Goal: Check status: Check status

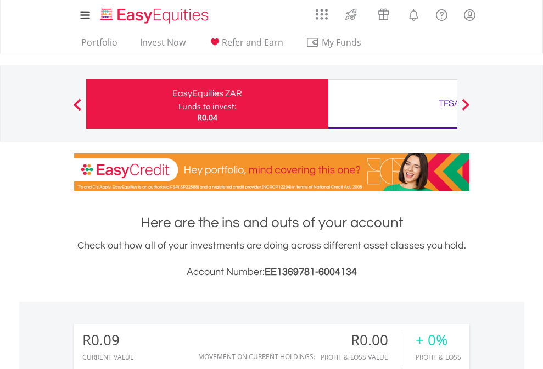
scroll to position [105, 173]
click at [179, 104] on div "Funds to invest:" at bounding box center [208, 106] width 58 height 11
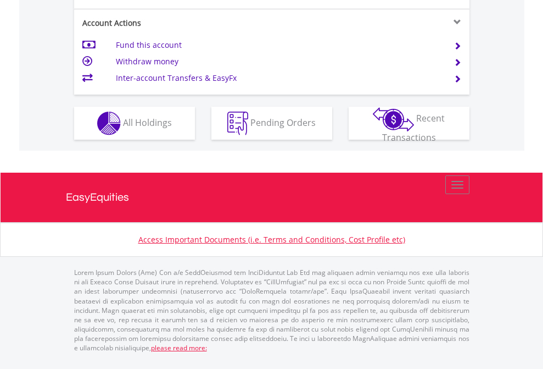
scroll to position [1075, 0]
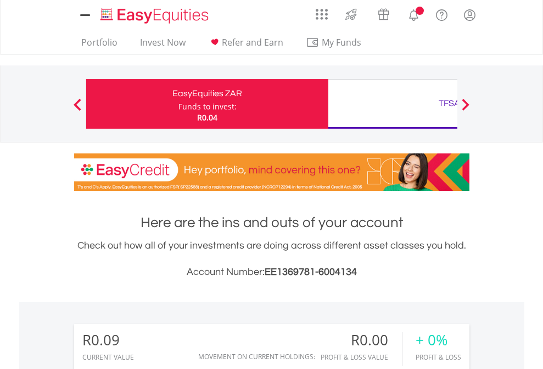
scroll to position [842, 0]
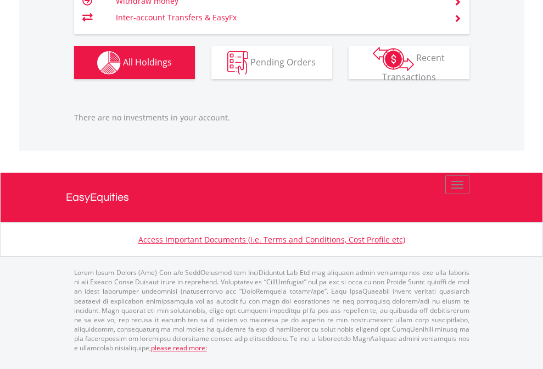
scroll to position [79, 0]
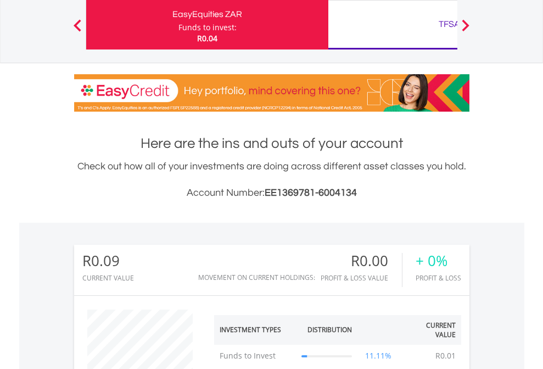
click at [393, 25] on div "TFSA" at bounding box center [449, 23] width 229 height 15
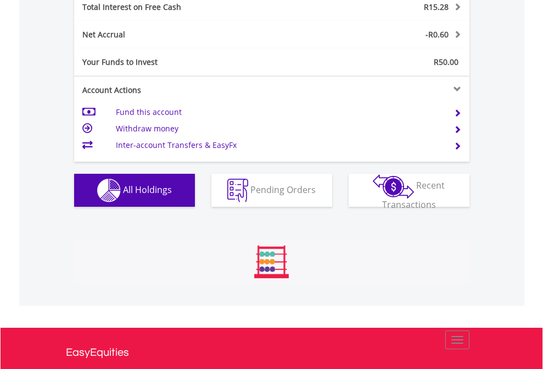
scroll to position [105, 173]
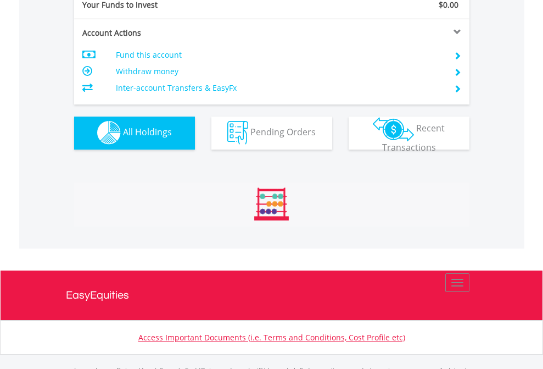
scroll to position [1088, 0]
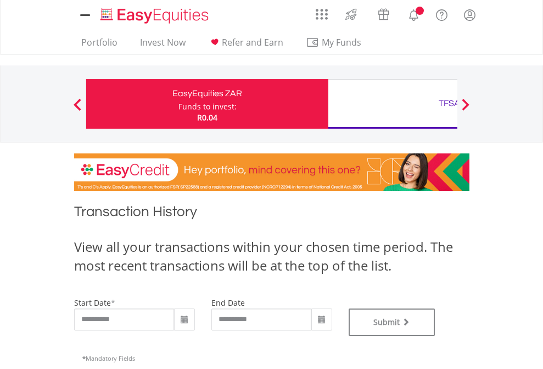
type input "**********"
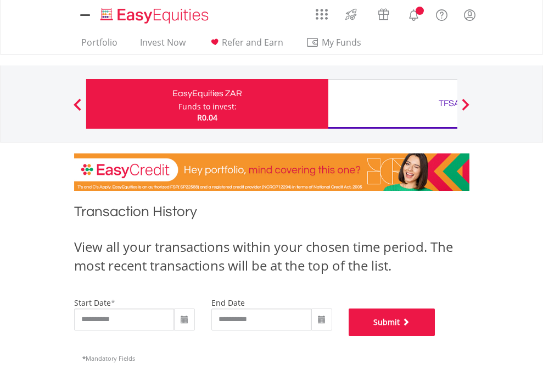
click at [436, 336] on button "Submit" at bounding box center [392, 321] width 87 height 27
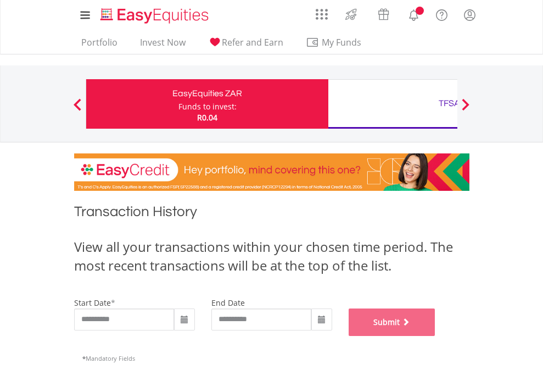
scroll to position [446, 0]
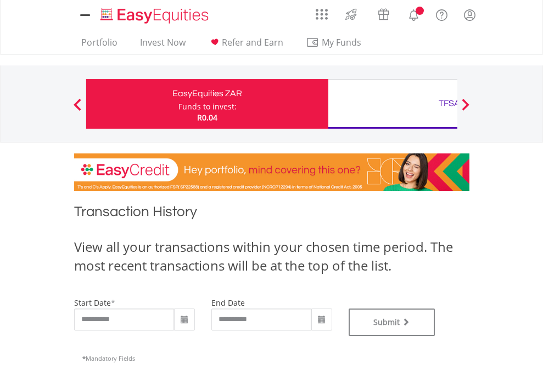
click at [393, 104] on div "TFSA" at bounding box center [449, 103] width 229 height 15
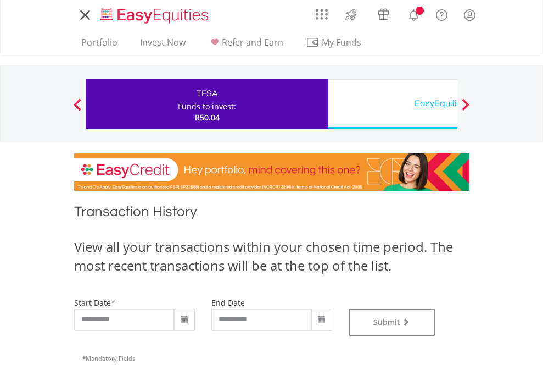
scroll to position [446, 0]
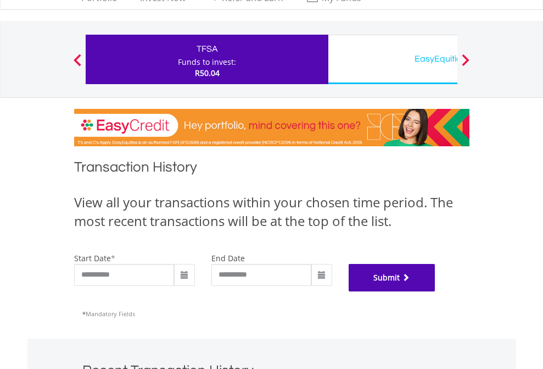
click at [436, 291] on button "Submit" at bounding box center [392, 277] width 87 height 27
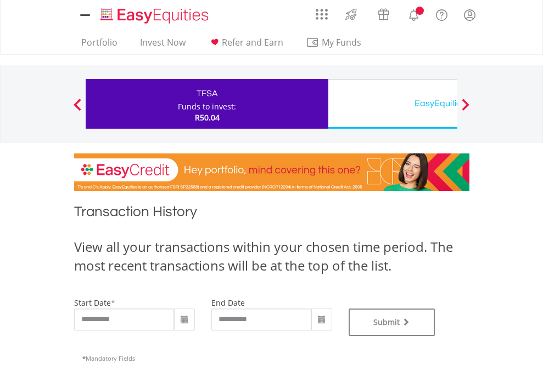
click at [393, 104] on div "EasyEquities USD" at bounding box center [449, 103] width 229 height 15
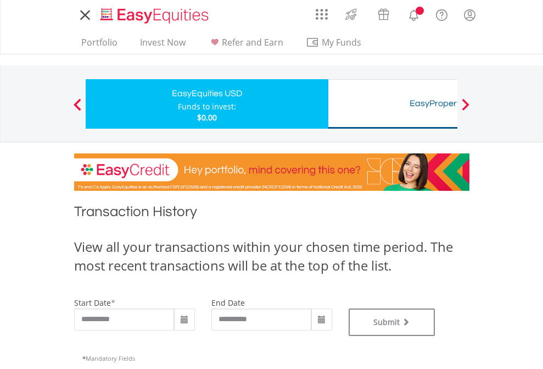
type input "**********"
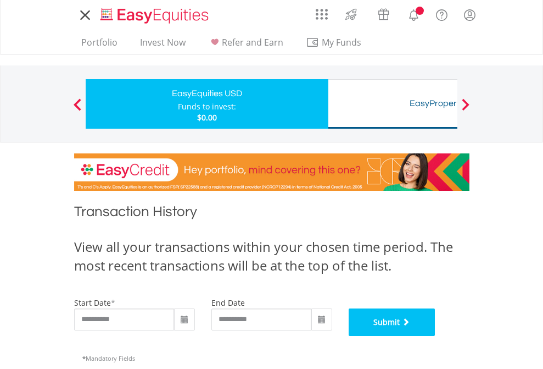
click at [436, 336] on button "Submit" at bounding box center [392, 321] width 87 height 27
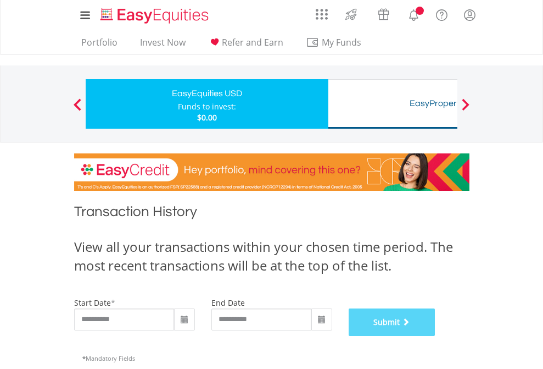
scroll to position [446, 0]
